Goal: Information Seeking & Learning: Learn about a topic

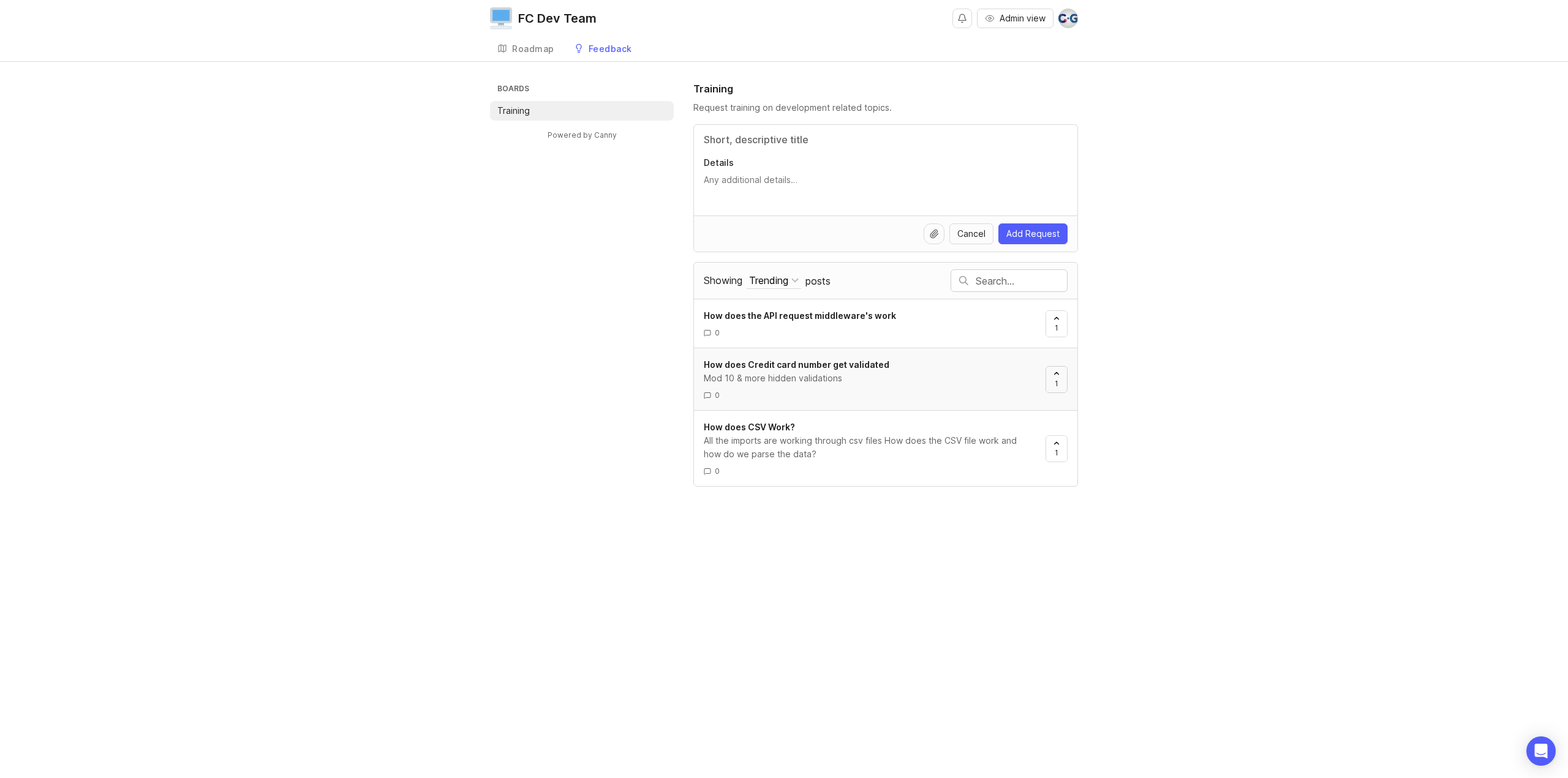
drag, startPoint x: 1057, startPoint y: 377, endPoint x: 1058, endPoint y: 383, distance: 6.1
click at [1057, 378] on span "1" at bounding box center [1056, 383] width 4 height 10
drag, startPoint x: 1054, startPoint y: 444, endPoint x: 830, endPoint y: 460, distance: 224.6
click at [1054, 444] on div at bounding box center [1057, 448] width 20 height 26
click at [780, 323] on div "Mod 10 & more hidden validations" at bounding box center [869, 329] width 332 height 13
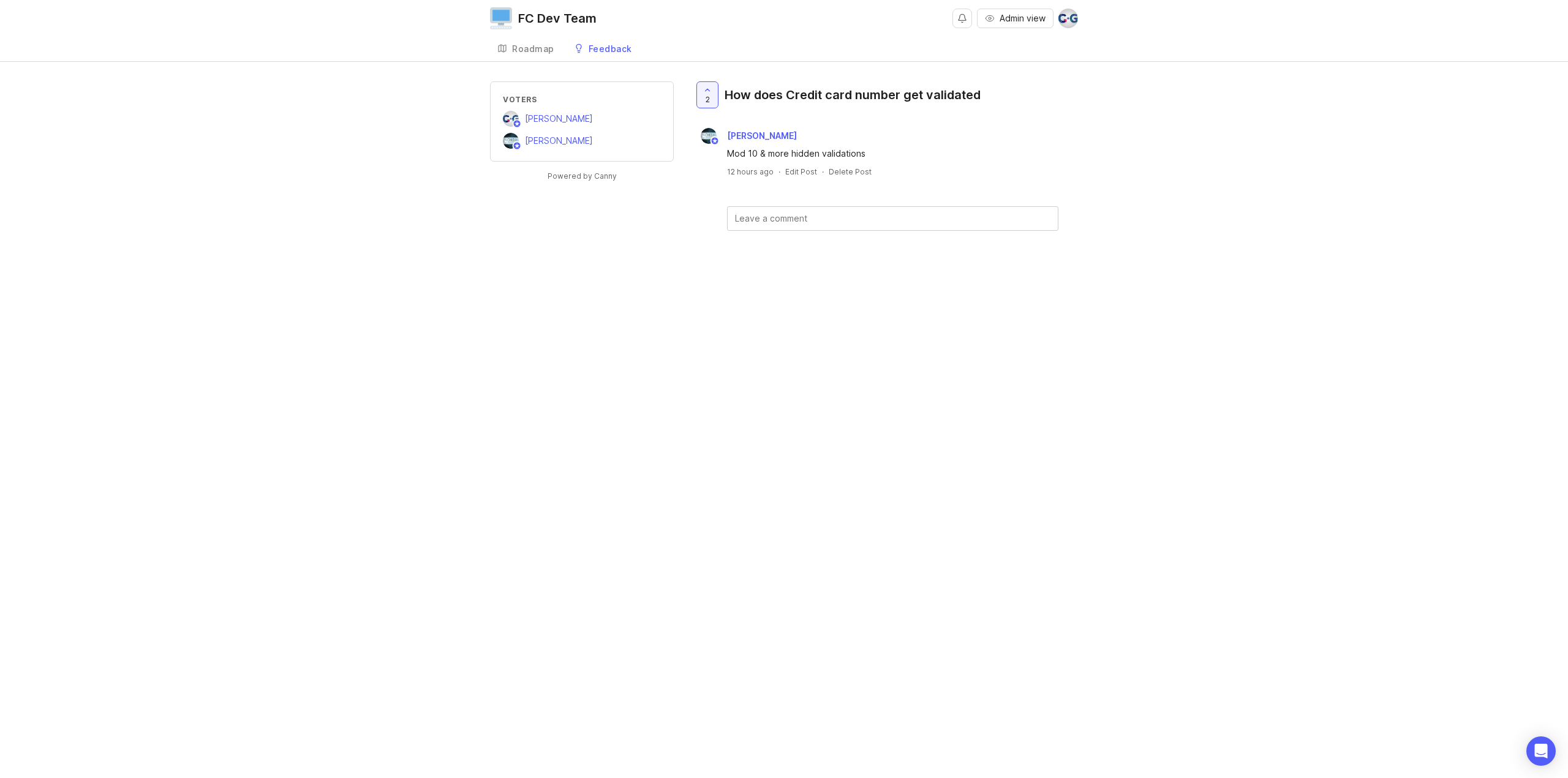
click at [573, 519] on div "FC Dev Team Admin view Create Roadmap Feedback Training Voters Chaim Gluck CM S…" at bounding box center [784, 389] width 1568 height 778
drag, startPoint x: 1312, startPoint y: 0, endPoint x: 1260, endPoint y: 146, distance: 155.0
click at [1209, 219] on div "Voters Chaim Gluck CM Stern Powered by Canny 2 How does Credit card number get …" at bounding box center [784, 176] width 1568 height 189
drag, startPoint x: 1392, startPoint y: 57, endPoint x: 1408, endPoint y: 17, distance: 43.1
click at [1392, 54] on div "FC Dev Team Admin view Create Roadmap Feedback Training" at bounding box center [784, 31] width 1568 height 61
